Goal: Transaction & Acquisition: Purchase product/service

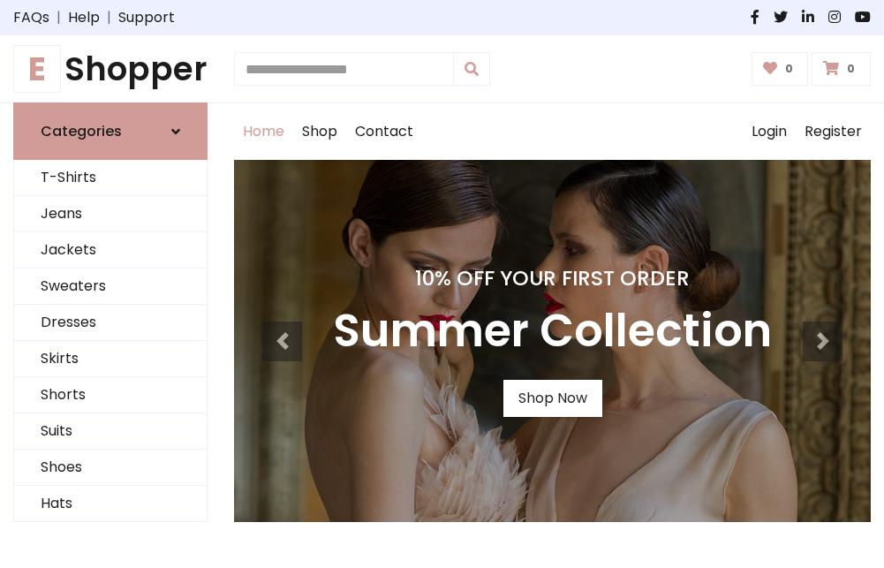
click at [442, 284] on h4 "10% Off Your First Order" at bounding box center [552, 278] width 439 height 25
click at [552, 398] on link "Shop Now" at bounding box center [553, 398] width 99 height 37
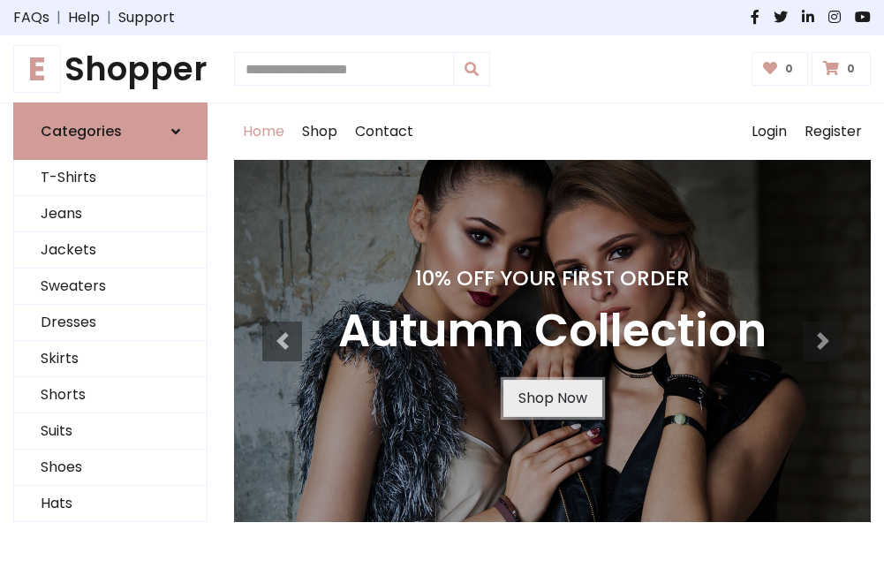
click at [552, 398] on link "Shop Now" at bounding box center [553, 398] width 99 height 37
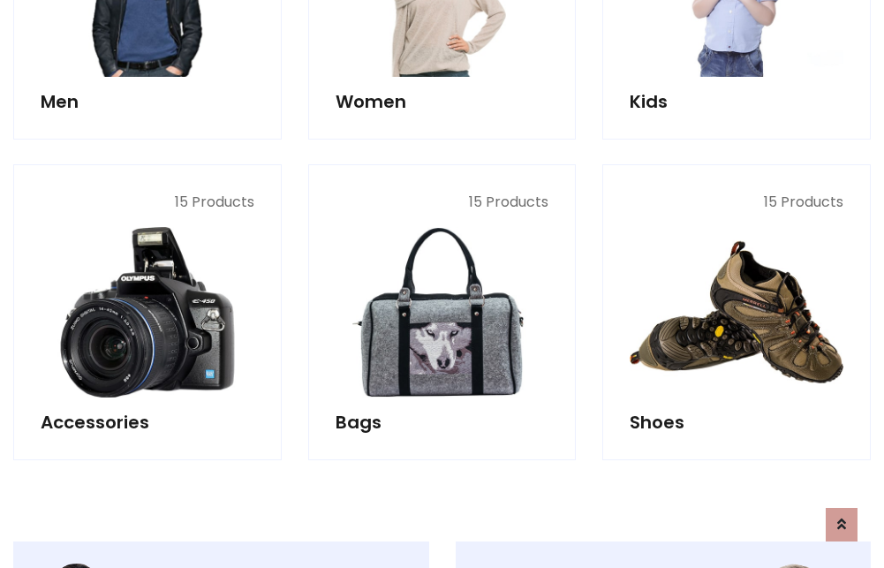
scroll to position [1761, 0]
